Goal: Transaction & Acquisition: Purchase product/service

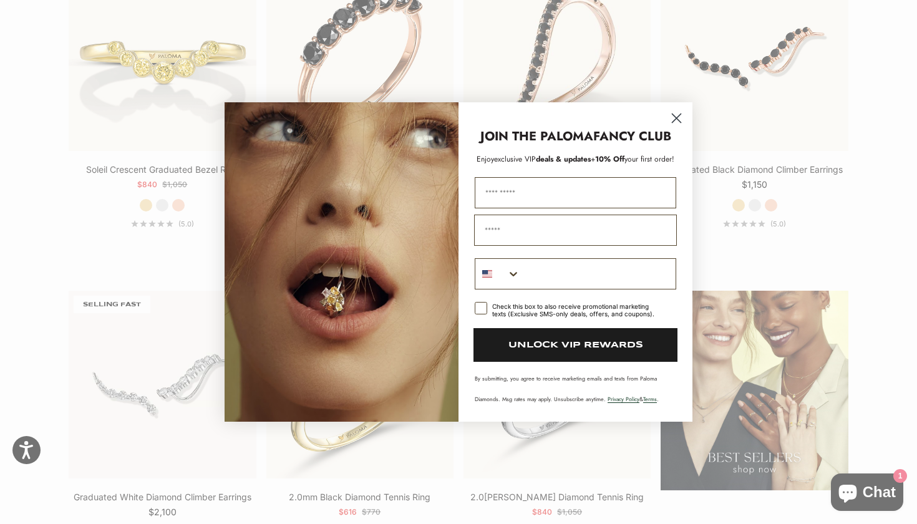
scroll to position [1042, 0]
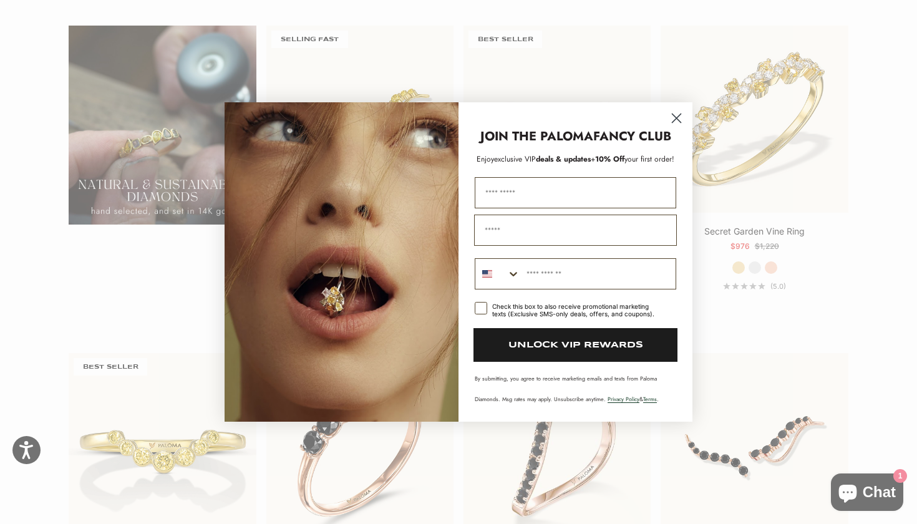
click at [675, 116] on icon "Close dialog" at bounding box center [677, 118] width 9 height 9
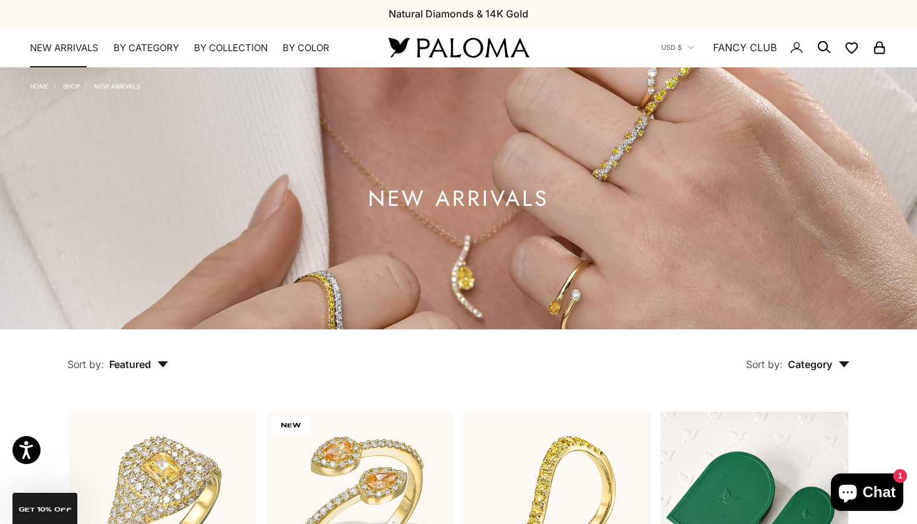
scroll to position [0, 0]
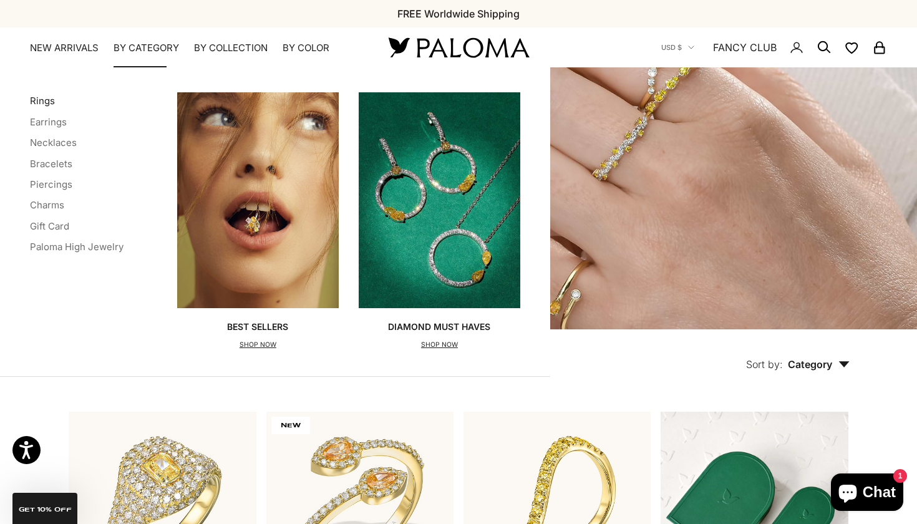
click at [37, 100] on link "Rings" at bounding box center [42, 101] width 25 height 12
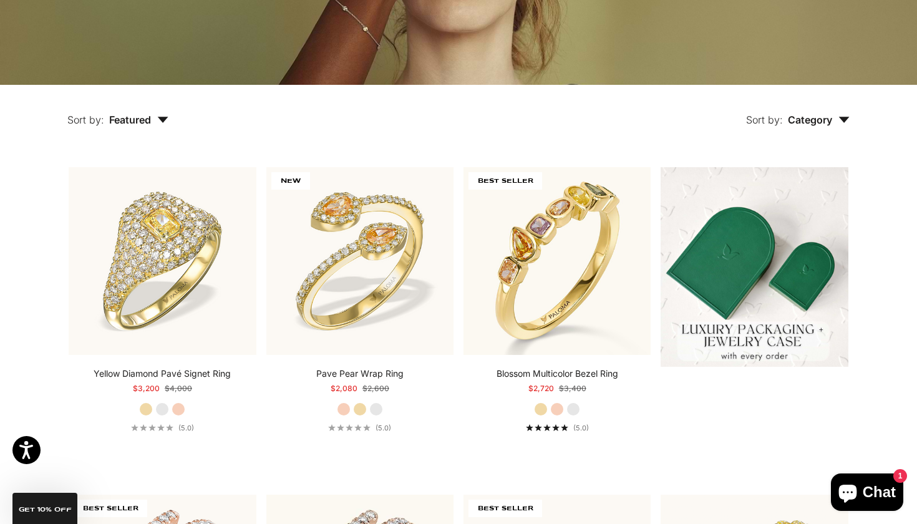
scroll to position [246, 0]
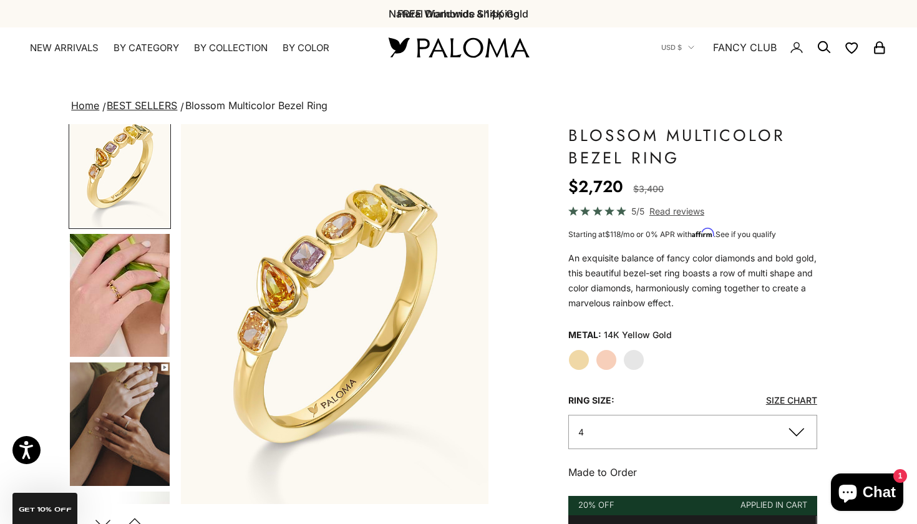
click at [134, 291] on img "Go to item 5" at bounding box center [120, 295] width 100 height 123
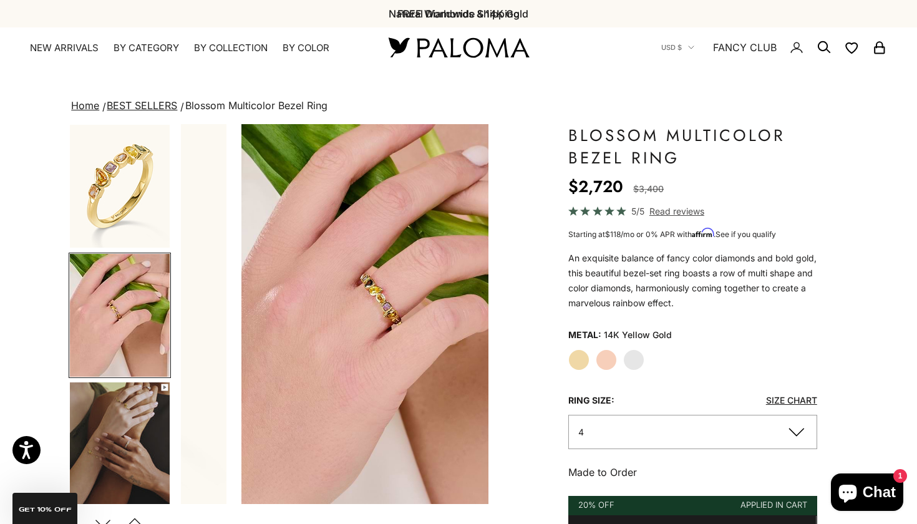
scroll to position [0, 323]
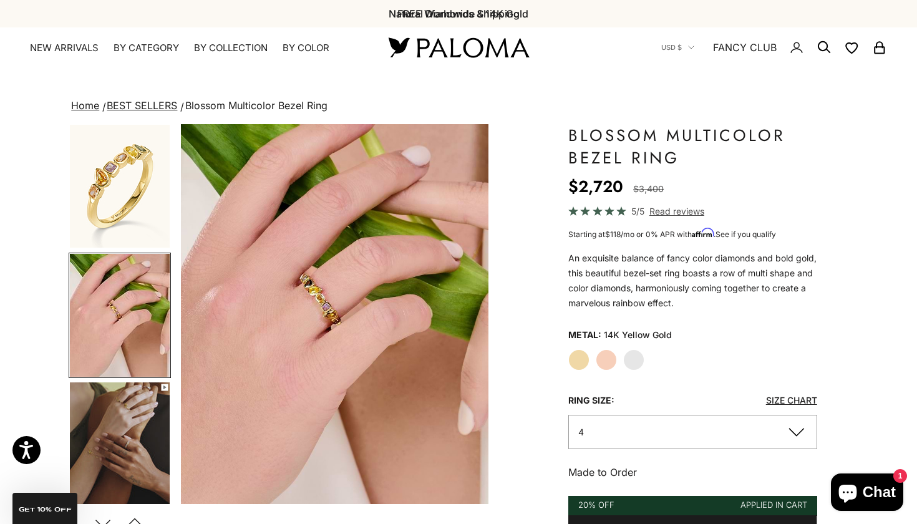
click at [444, 11] on announcement-bar-carousel "Natural Diamonds & 14K Gold FREE Worldwide Shipping Luxury Gift Packaging" at bounding box center [458, 14] width 349 height 16
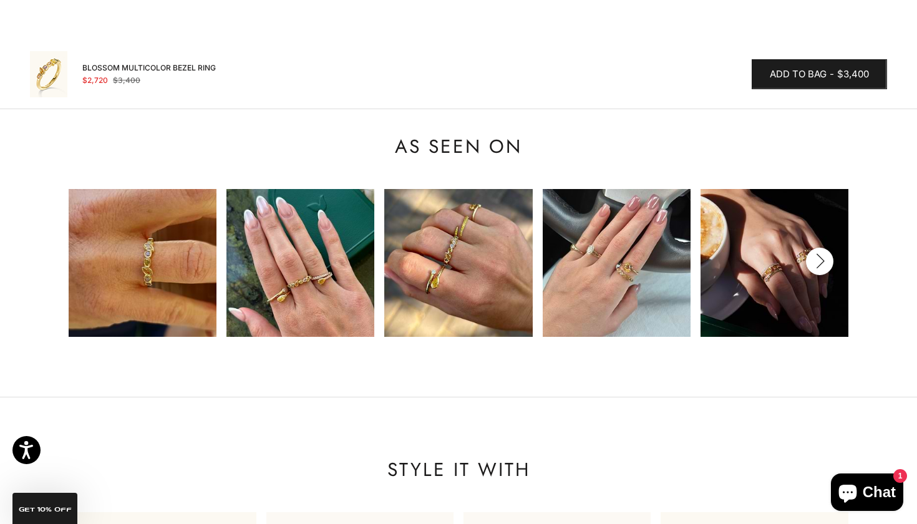
scroll to position [0, 1]
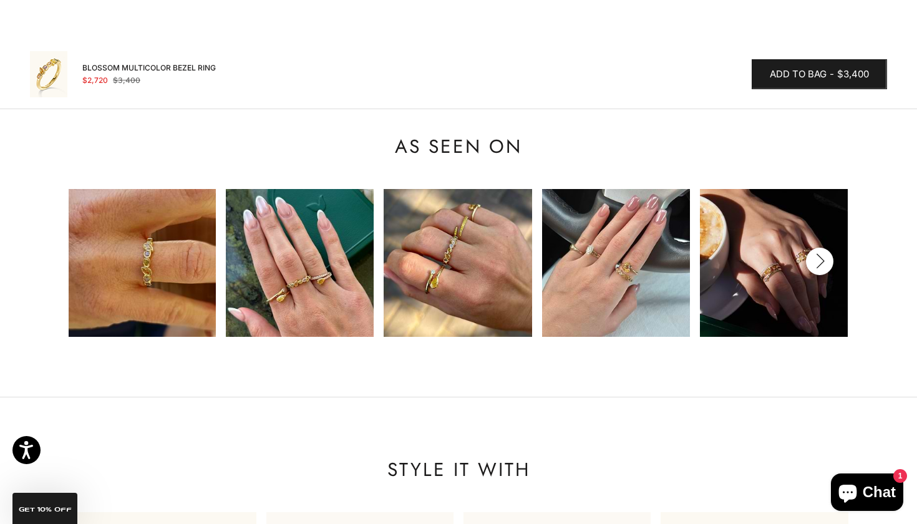
click at [147, 228] on img at bounding box center [142, 263] width 148 height 148
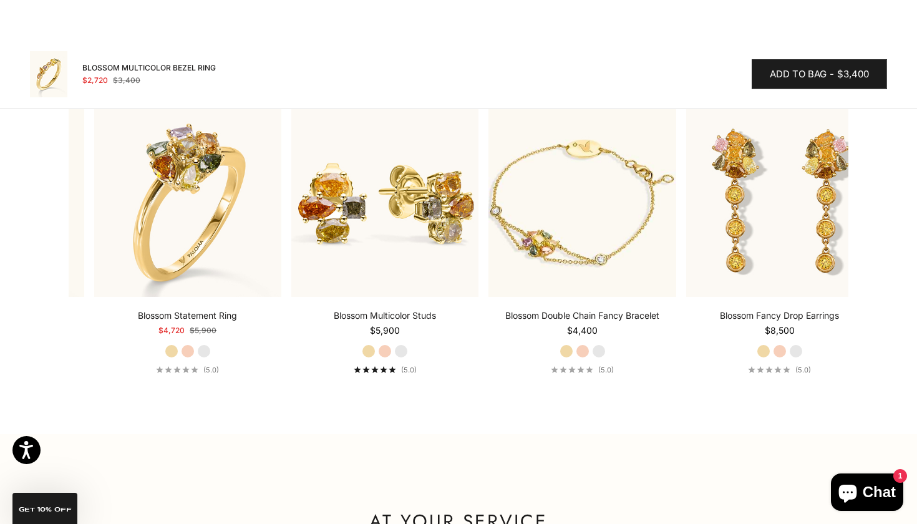
scroll to position [0, 171]
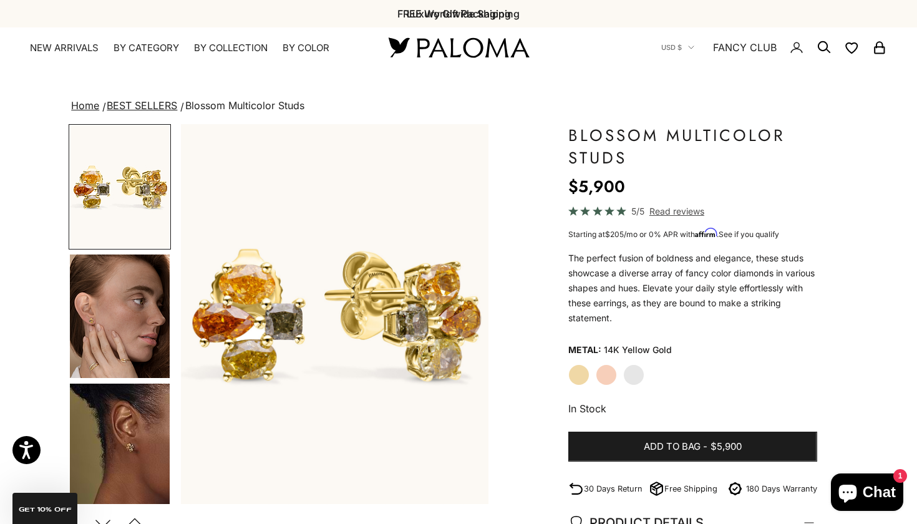
click at [99, 345] on img "Go to item 4" at bounding box center [120, 317] width 100 height 124
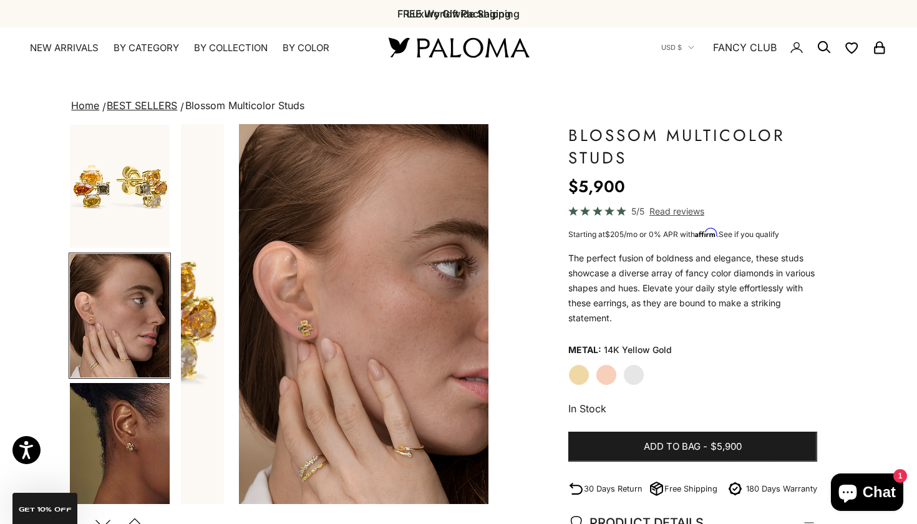
scroll to position [0, 323]
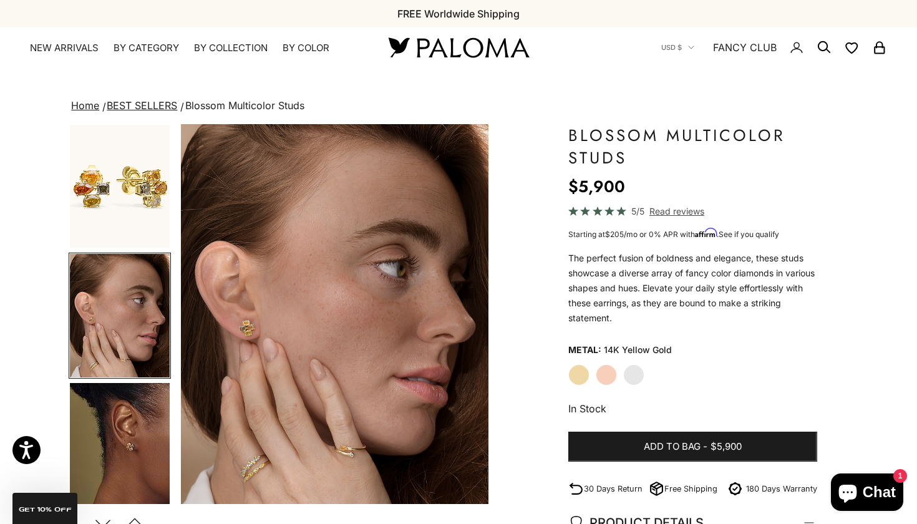
click at [109, 440] on img "Go to item 5" at bounding box center [120, 445] width 100 height 124
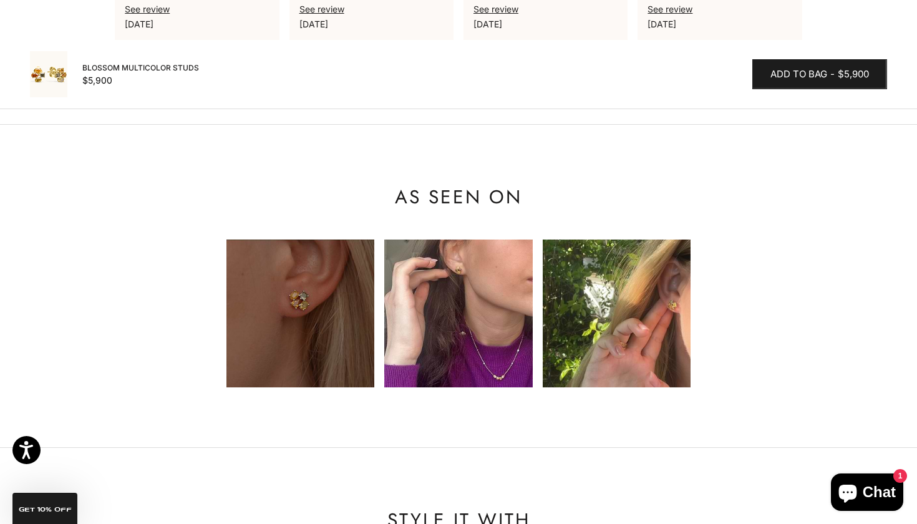
scroll to position [1067, 0]
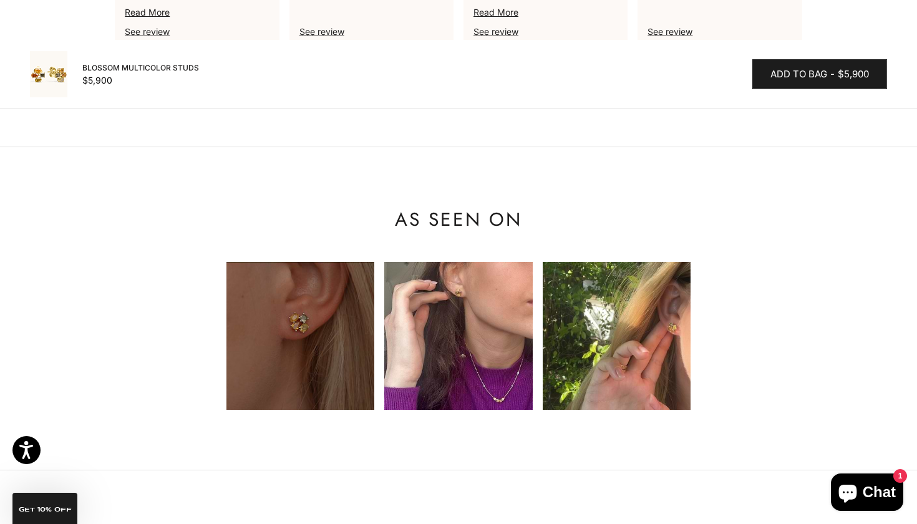
click at [465, 317] on img at bounding box center [458, 336] width 148 height 148
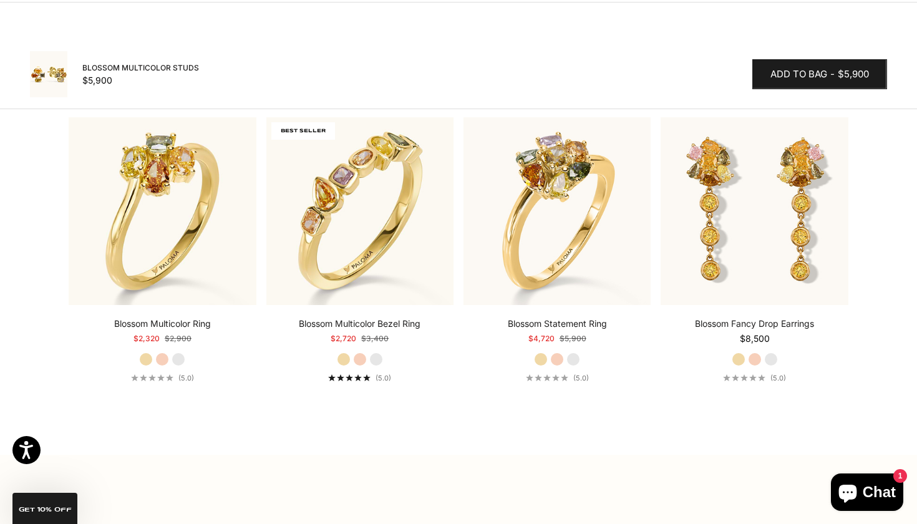
scroll to position [1536, 0]
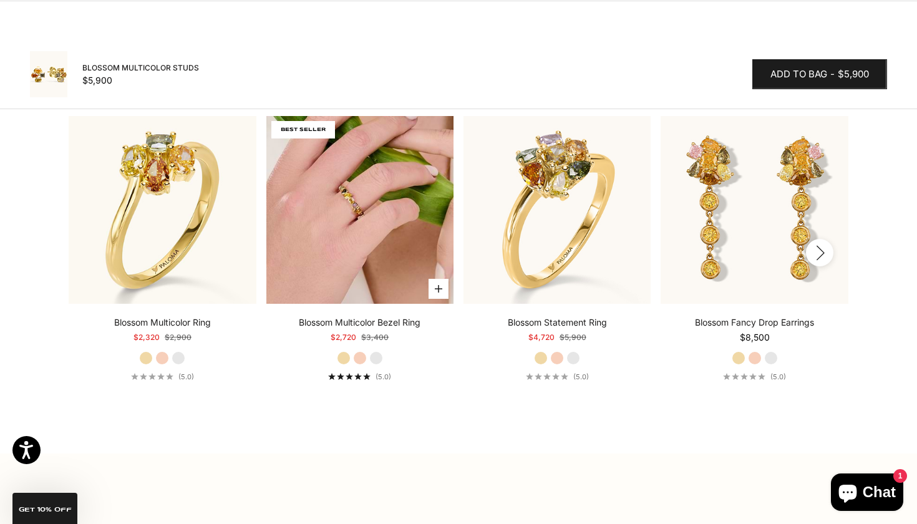
click at [331, 159] on img at bounding box center [359, 209] width 187 height 187
